Goal: Transaction & Acquisition: Purchase product/service

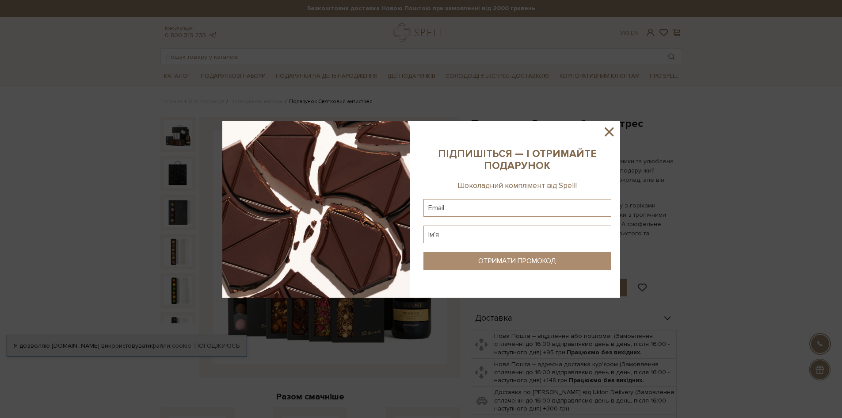
click at [603, 133] on icon at bounding box center [608, 131] width 15 height 15
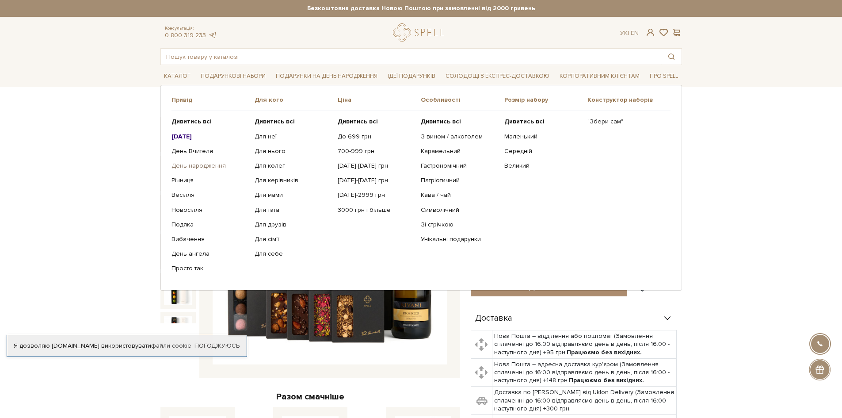
click at [209, 163] on link "День народження" at bounding box center [209, 166] width 76 height 8
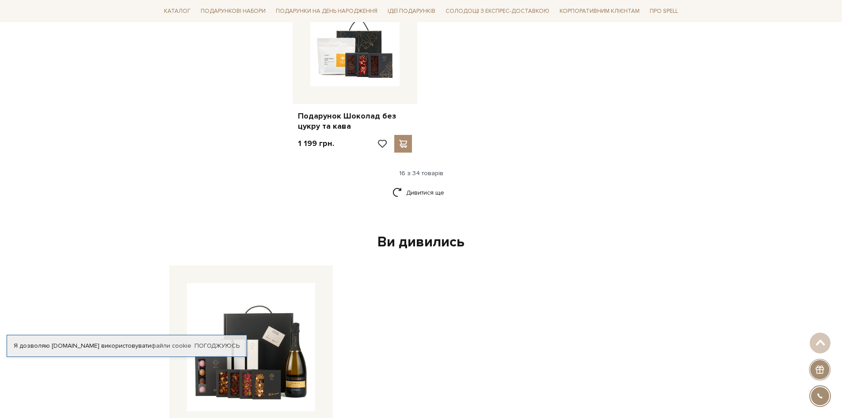
scroll to position [1115, 0]
click at [413, 191] on link "Дивитися ще" at bounding box center [420, 191] width 57 height 15
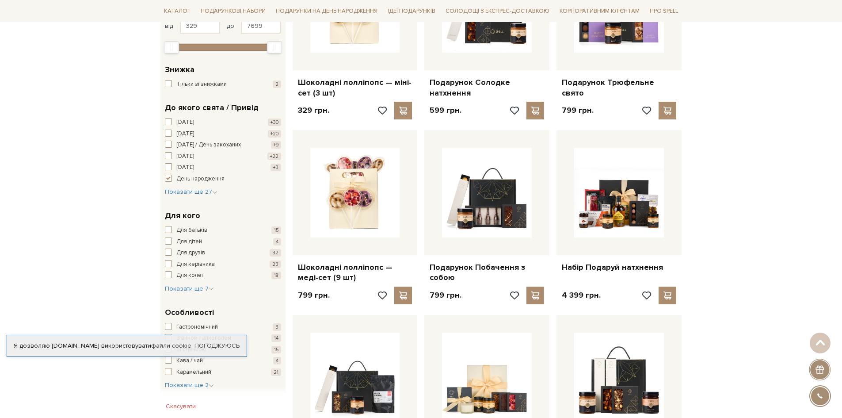
scroll to position [225, 0]
click at [195, 285] on span "Показати ще 7" at bounding box center [189, 288] width 49 height 8
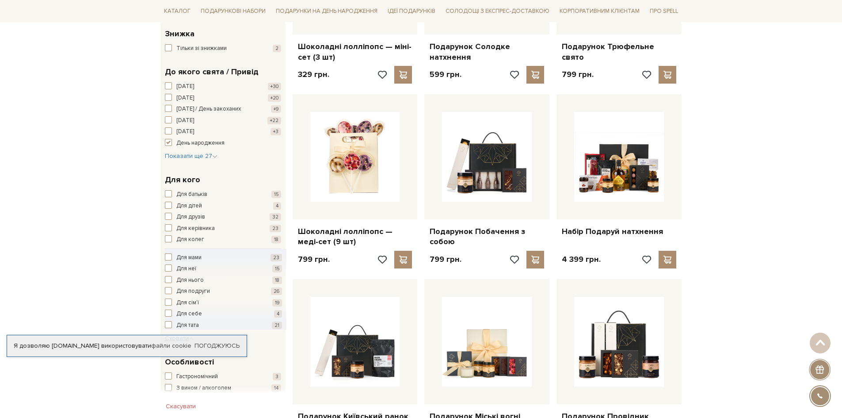
scroll to position [261, 0]
click at [181, 266] on span "Для неї" at bounding box center [186, 268] width 20 height 9
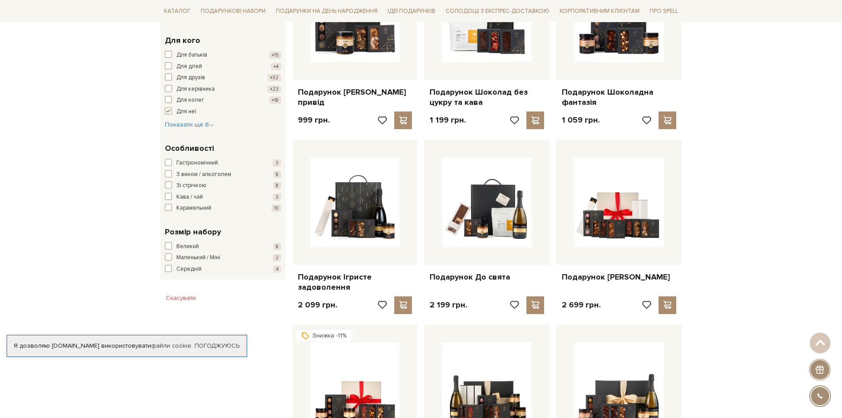
scroll to position [400, 0]
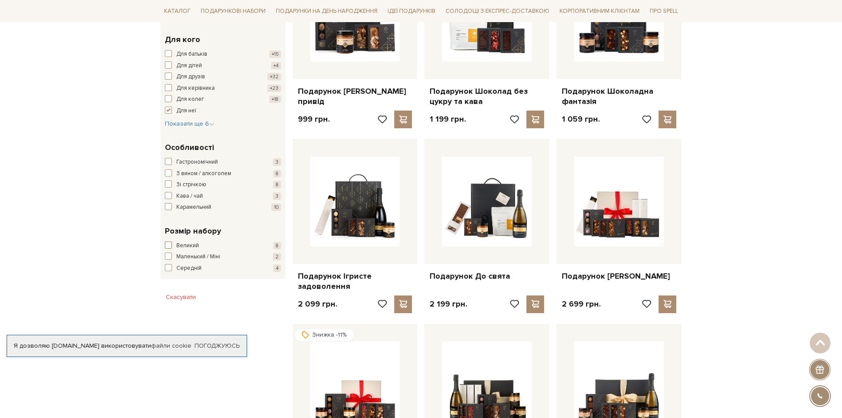
click at [174, 244] on button "Великий 8" at bounding box center [223, 245] width 116 height 9
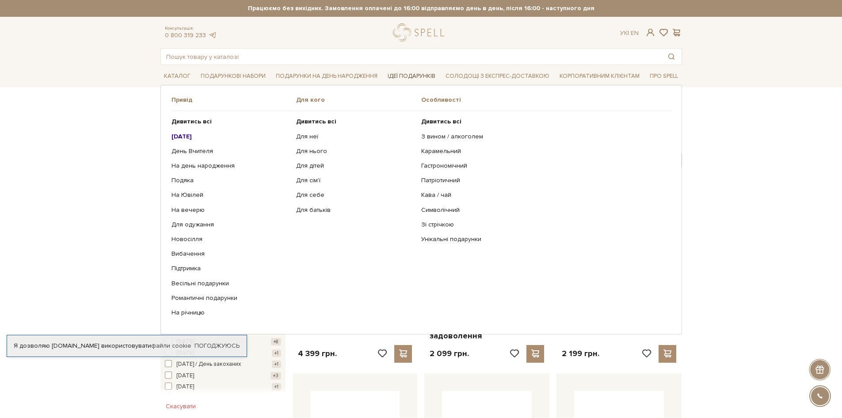
click at [408, 75] on link "Ідеї подарунків" at bounding box center [411, 76] width 55 height 14
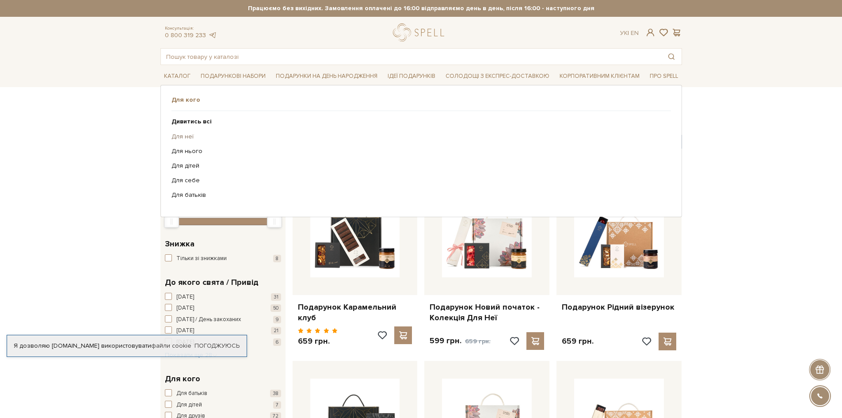
click at [186, 138] on link "Для неї" at bounding box center [417, 137] width 493 height 8
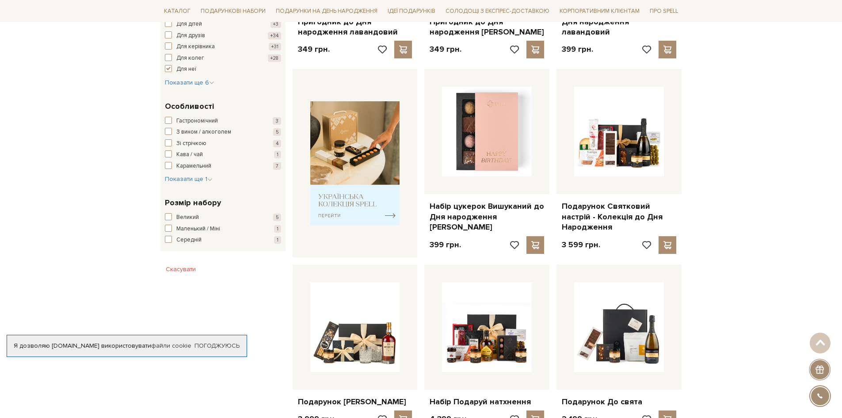
scroll to position [296, 0]
